Goal: Task Accomplishment & Management: Manage account settings

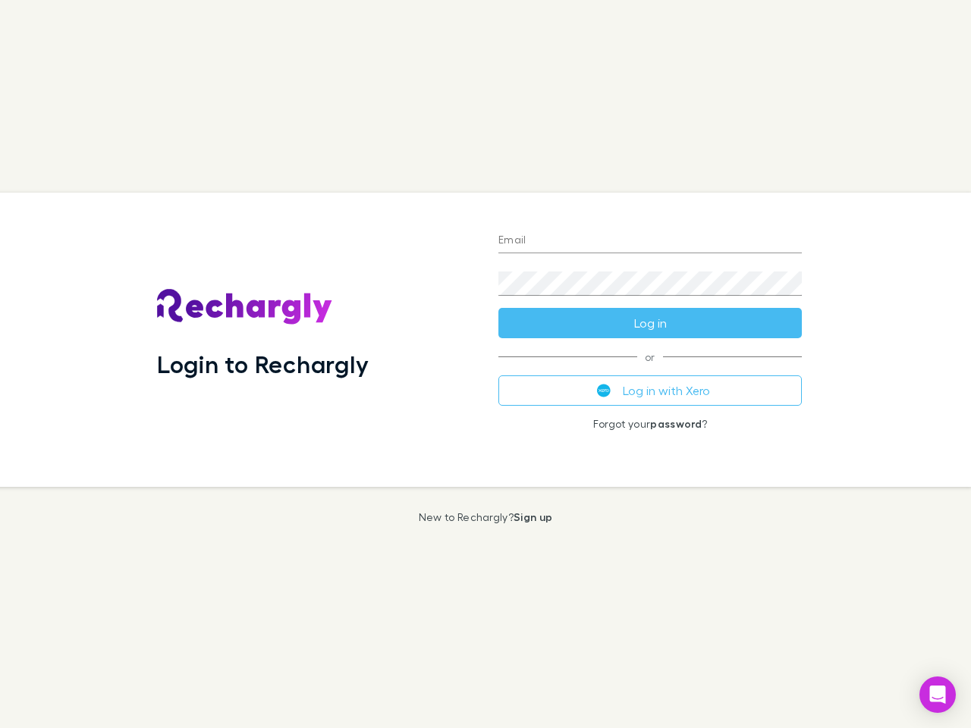
click at [485, 364] on div "Login to Rechargly" at bounding box center [315, 340] width 341 height 294
click at [650, 241] on input "Email" at bounding box center [649, 241] width 303 height 24
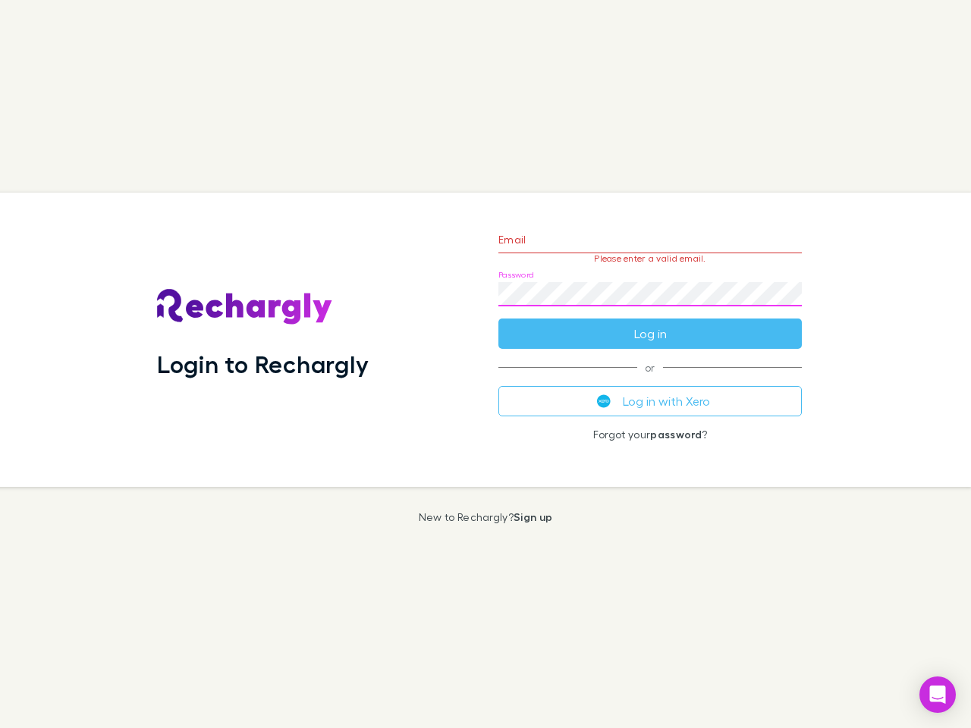
click at [650, 323] on form "Email Please enter a valid email. Password Log in" at bounding box center [649, 283] width 303 height 132
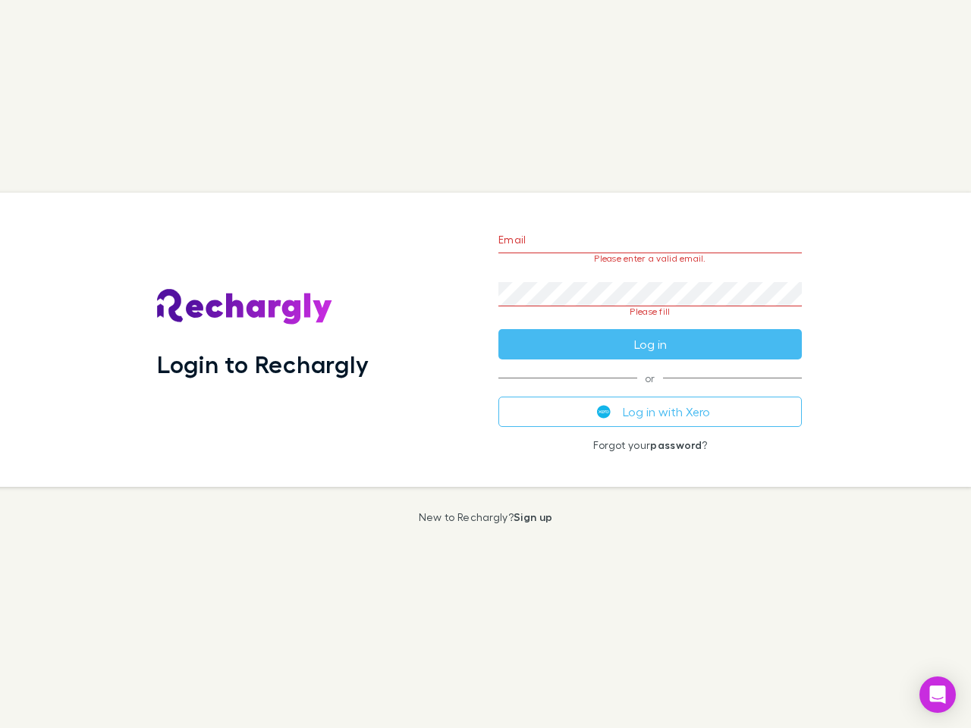
click at [650, 390] on div "Email Please enter a valid email. Password Please fill Log in or Log in with Xe…" at bounding box center [650, 340] width 328 height 294
click at [937, 695] on icon "Open Intercom Messenger" at bounding box center [938, 694] width 16 height 18
